Goal: Transaction & Acquisition: Purchase product/service

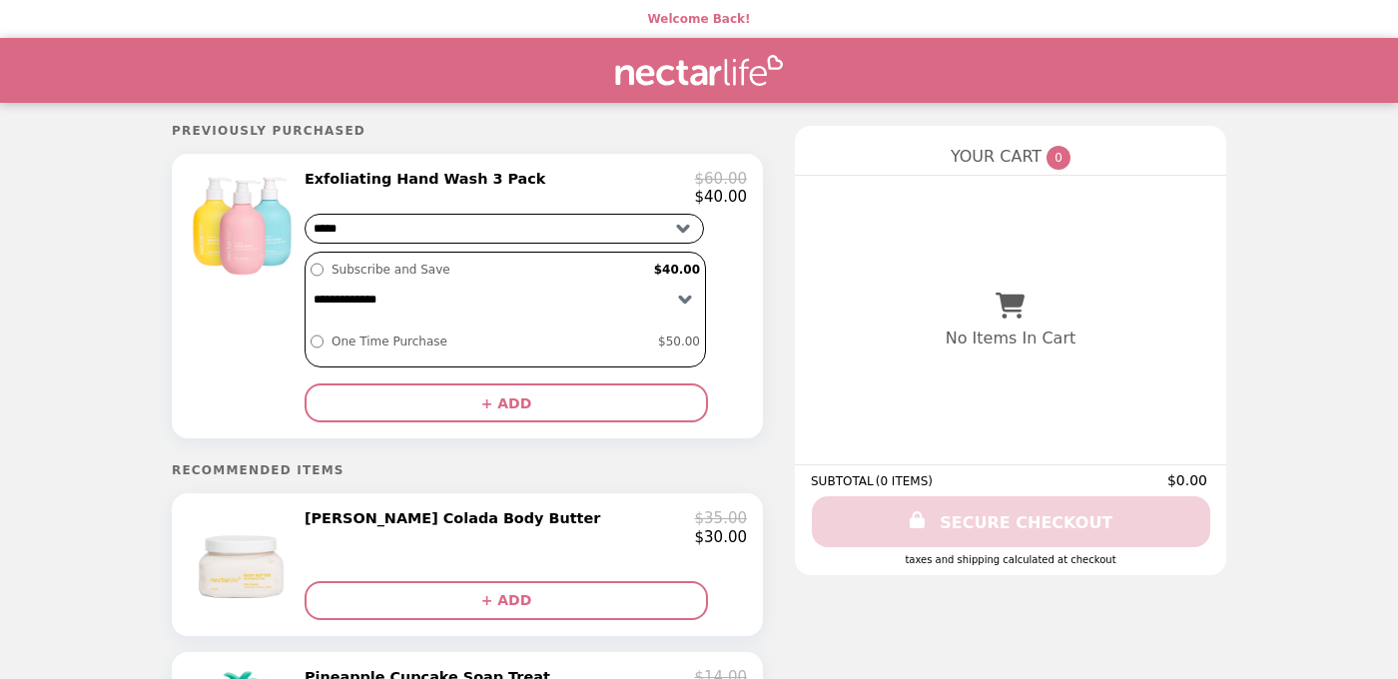
scroll to position [3, 0]
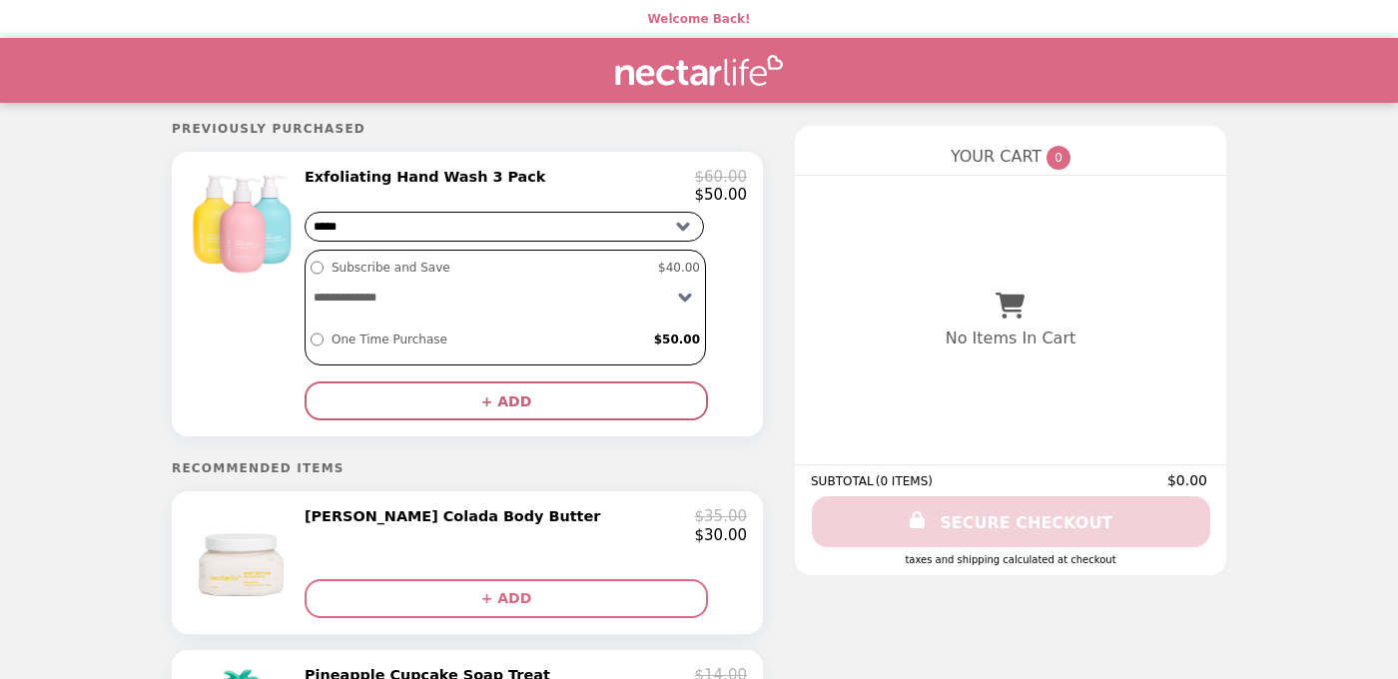
click at [538, 398] on button "+ ADD" at bounding box center [505, 400] width 403 height 39
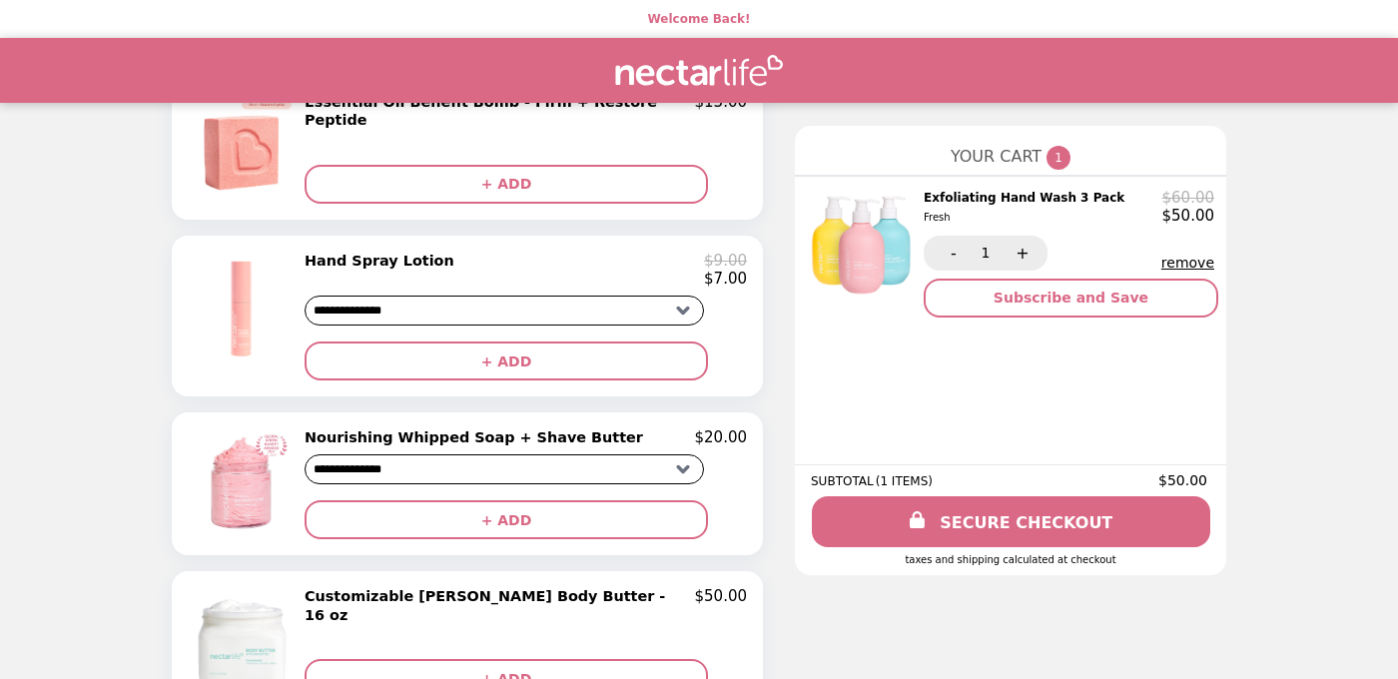
scroll to position [1402, 0]
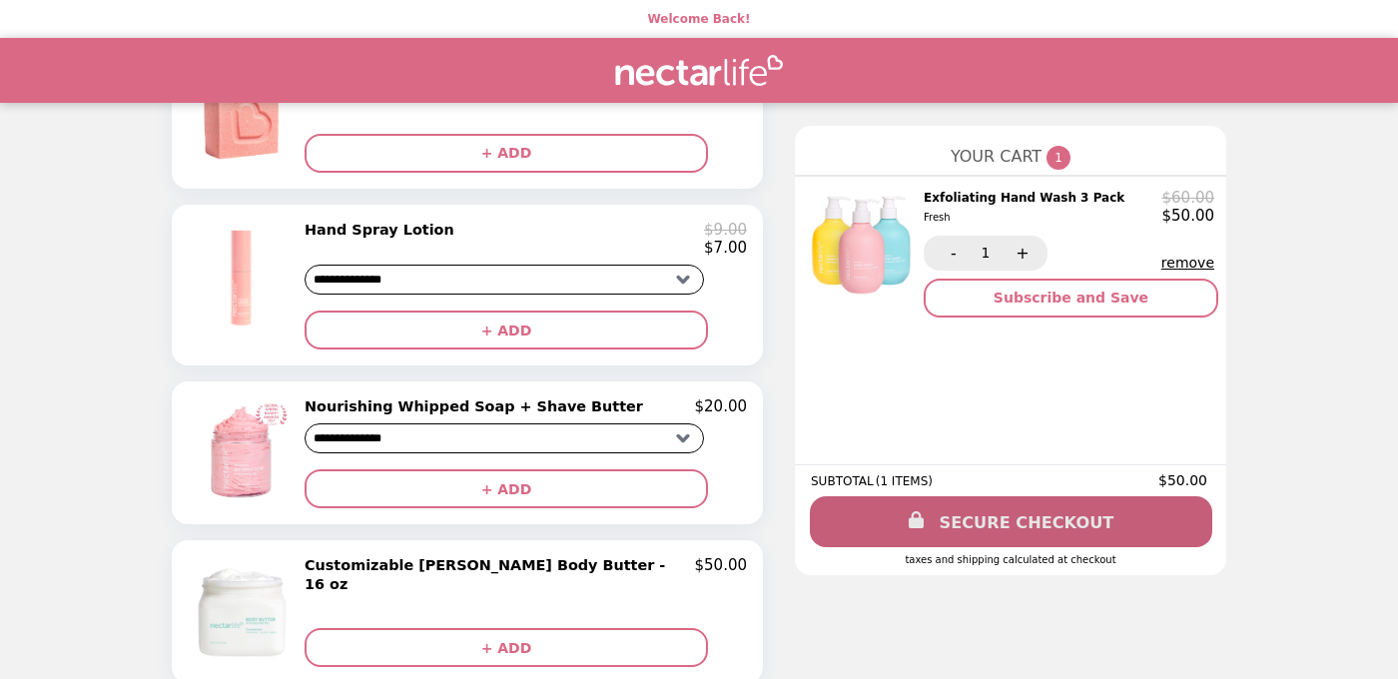
click at [998, 512] on link "SECURE CHECKOUT" at bounding box center [1011, 521] width 402 height 51
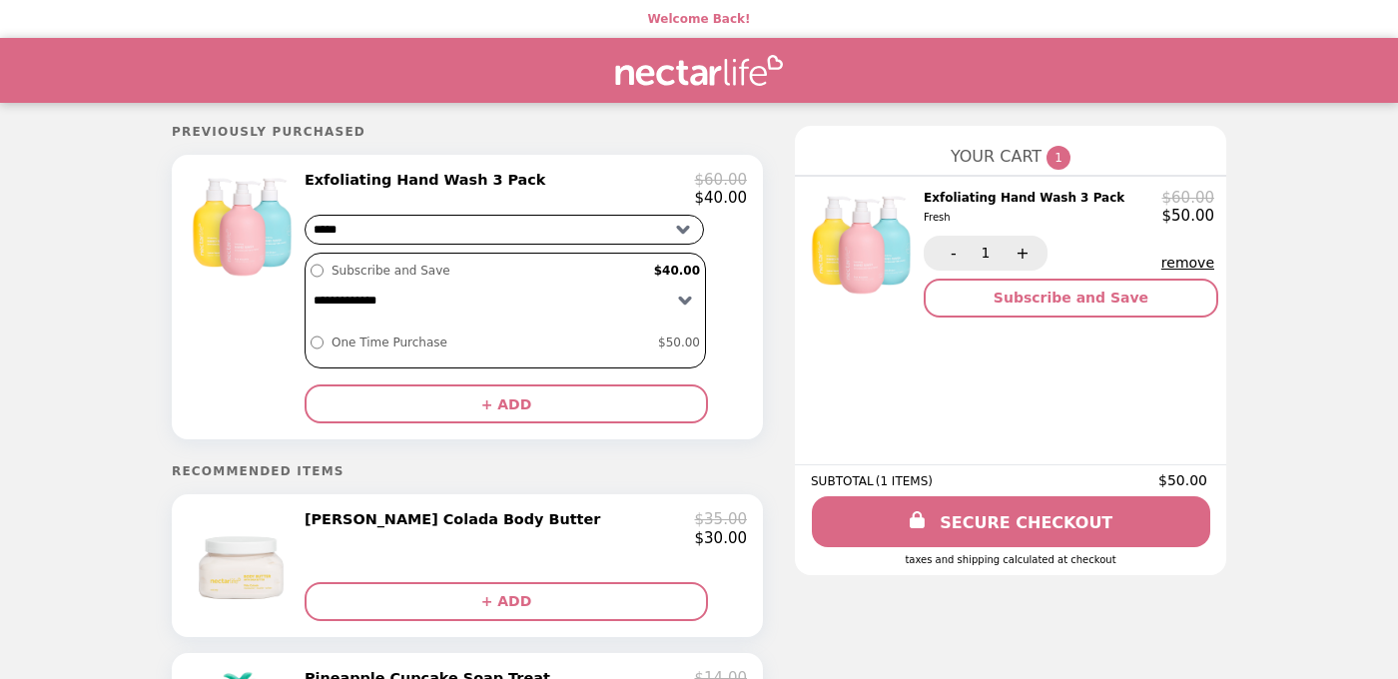
scroll to position [1205, 0]
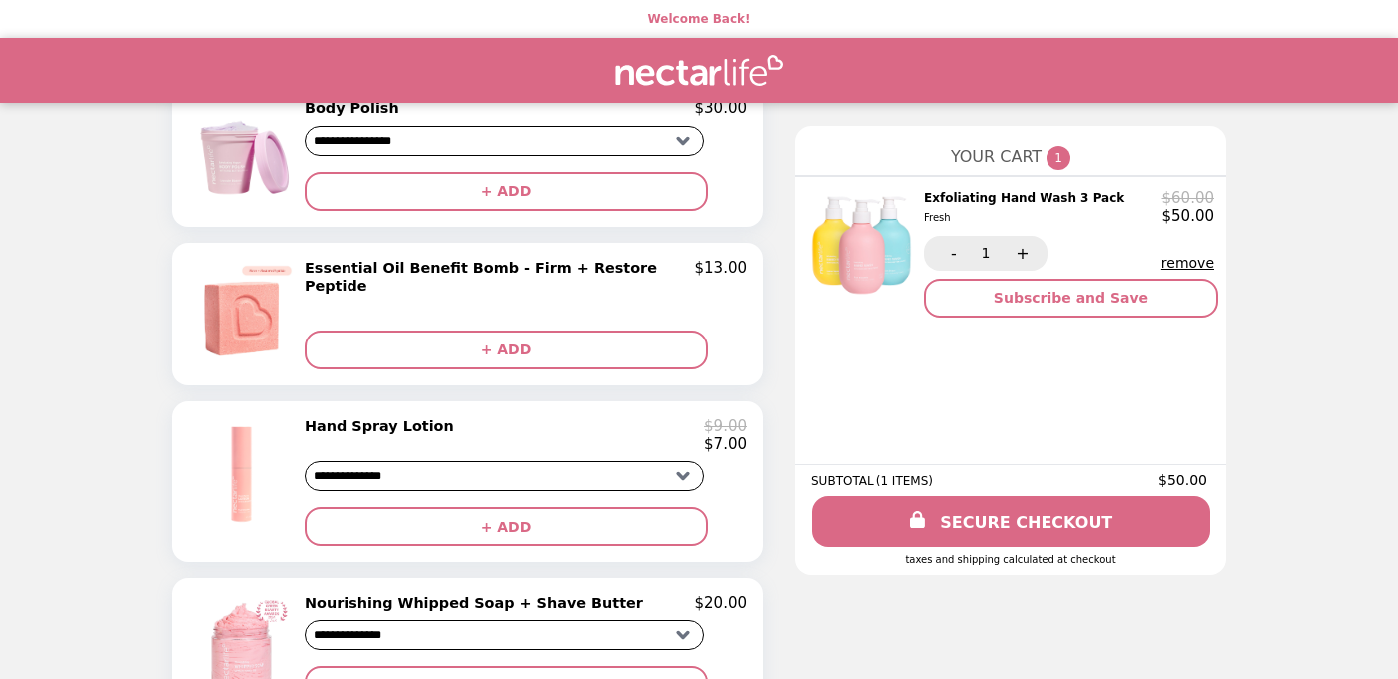
click at [678, 71] on img "Main" at bounding box center [699, 70] width 168 height 41
